Goal: Task Accomplishment & Management: Use online tool/utility

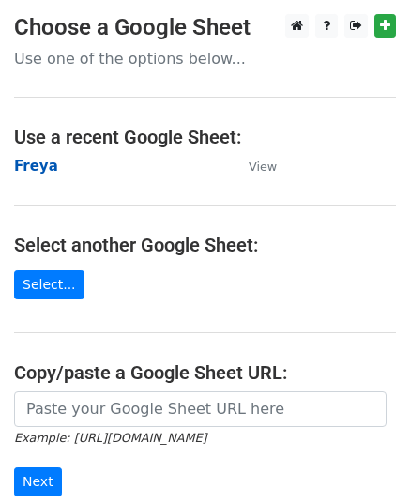
click at [31, 159] on strong "Freya" at bounding box center [36, 166] width 44 height 17
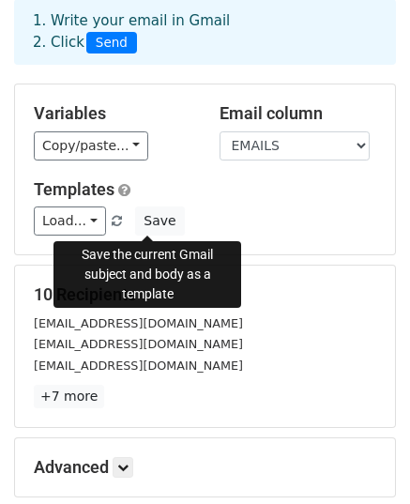
scroll to position [296, 0]
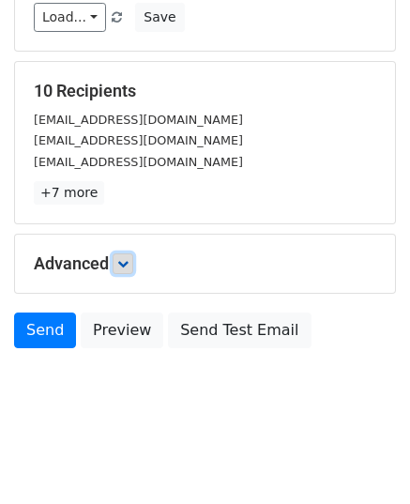
click at [126, 264] on icon at bounding box center [122, 263] width 11 height 11
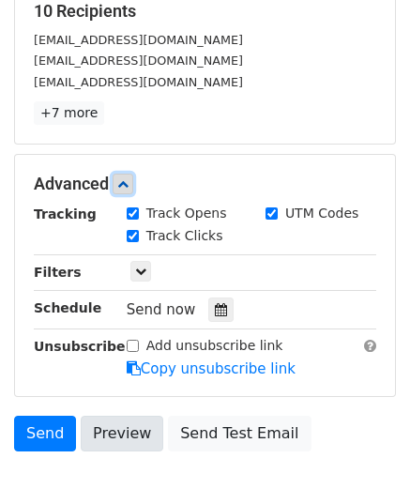
scroll to position [459, 0]
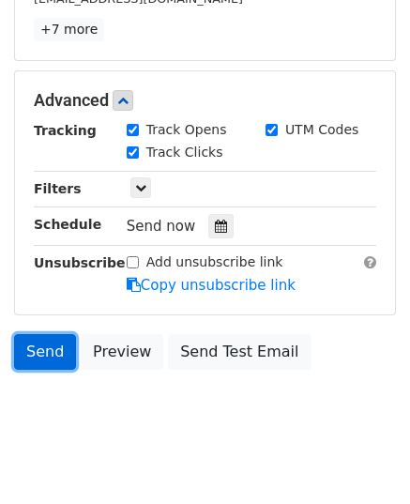
click at [47, 348] on link "Send" at bounding box center [45, 352] width 62 height 36
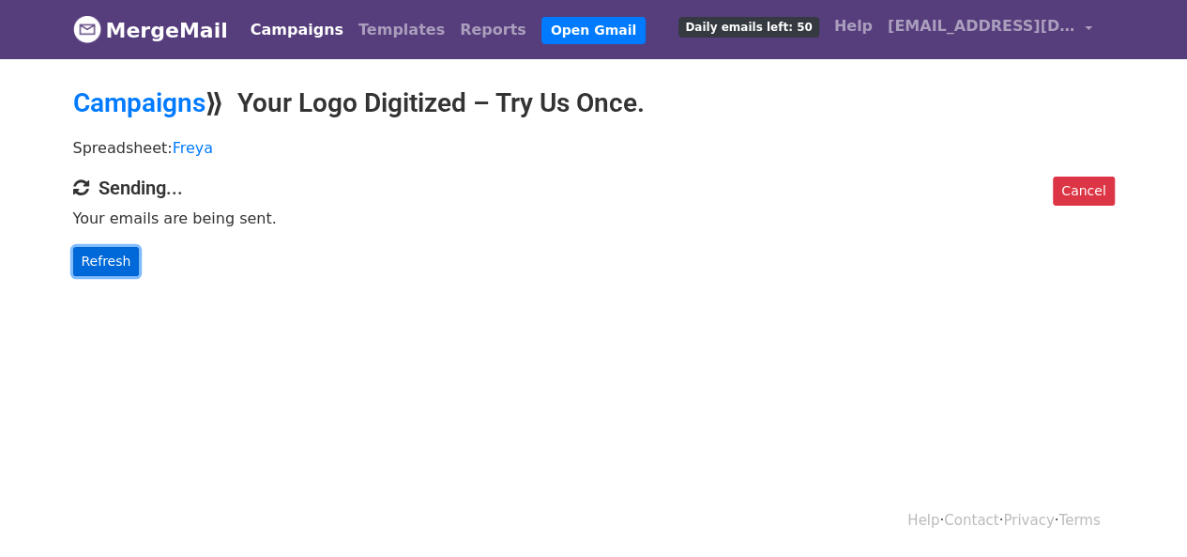
click at [124, 260] on link "Refresh" at bounding box center [106, 261] width 67 height 29
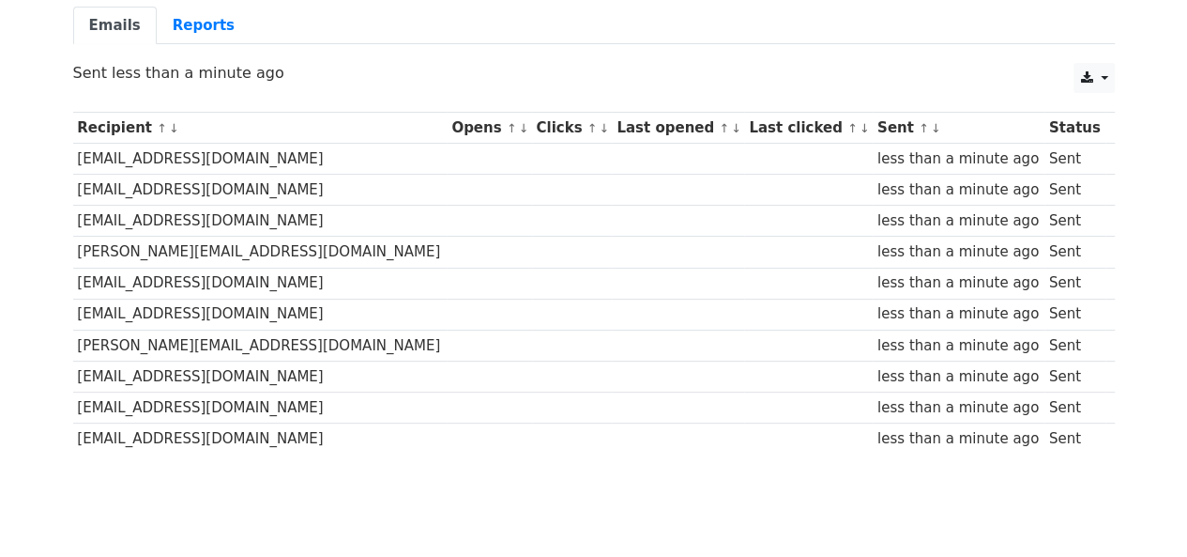
scroll to position [227, 0]
